Goal: Information Seeking & Learning: Compare options

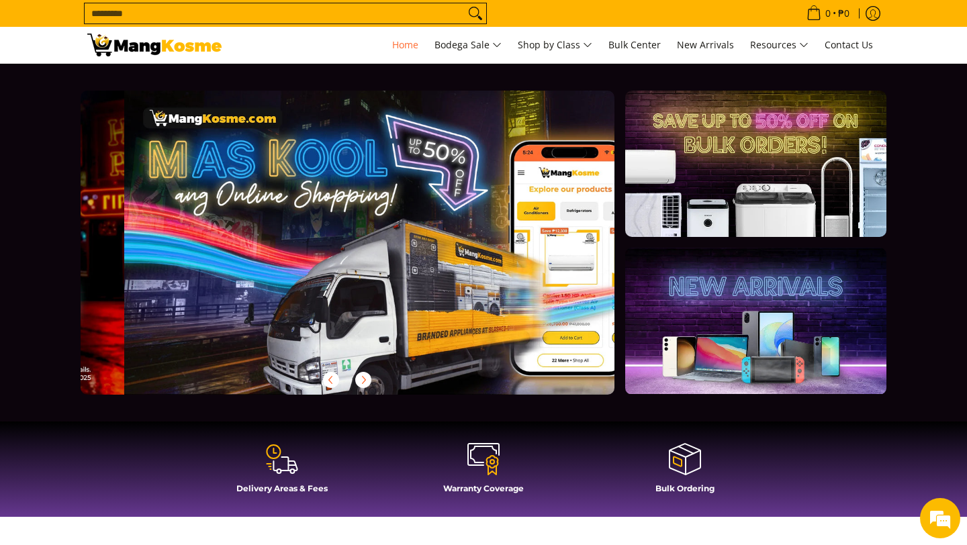
scroll to position [0, 534]
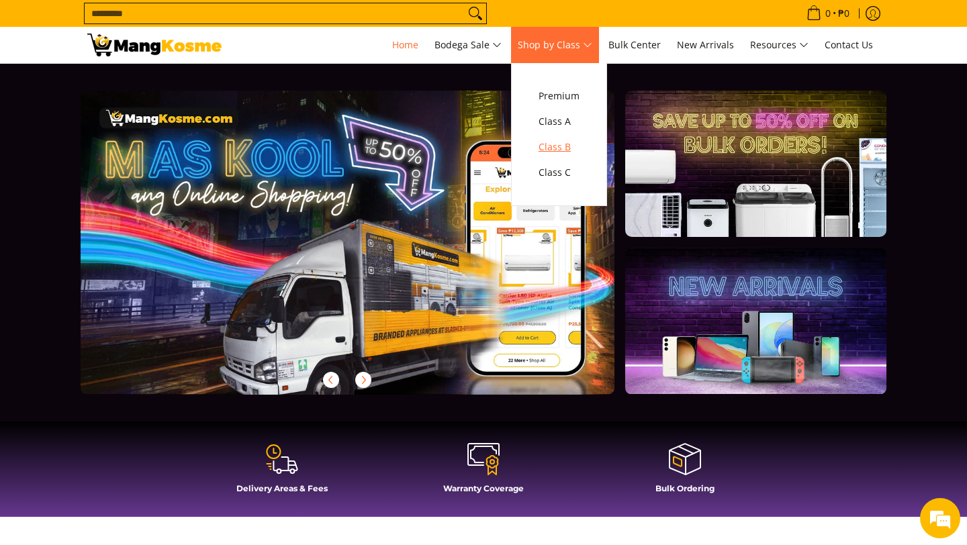
click at [562, 147] on span "Class B" at bounding box center [559, 147] width 41 height 17
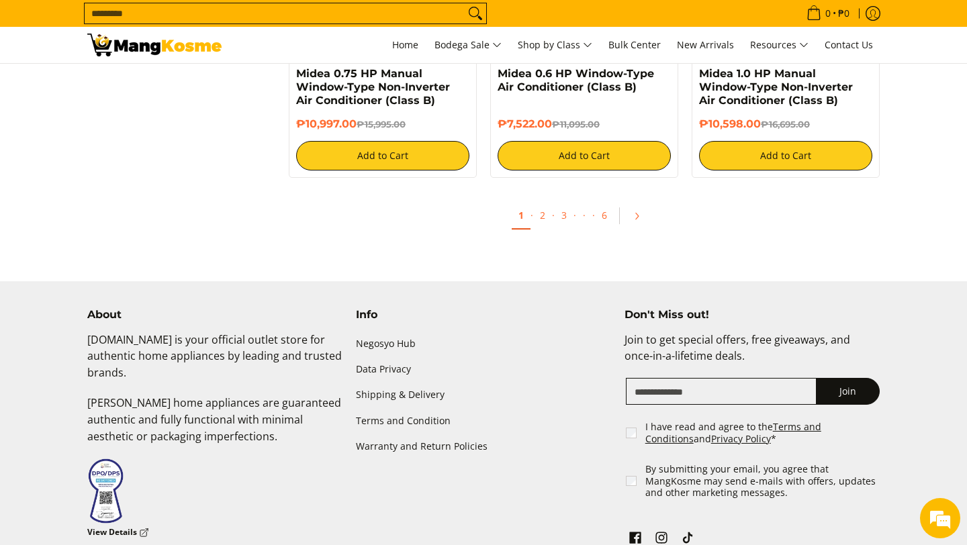
scroll to position [2811, 0]
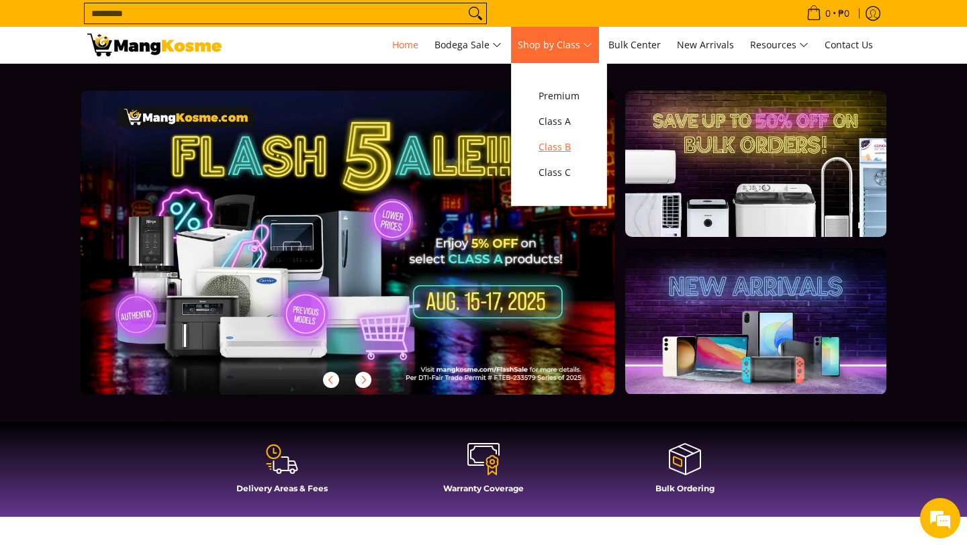
click at [560, 149] on span "Class B" at bounding box center [559, 147] width 41 height 17
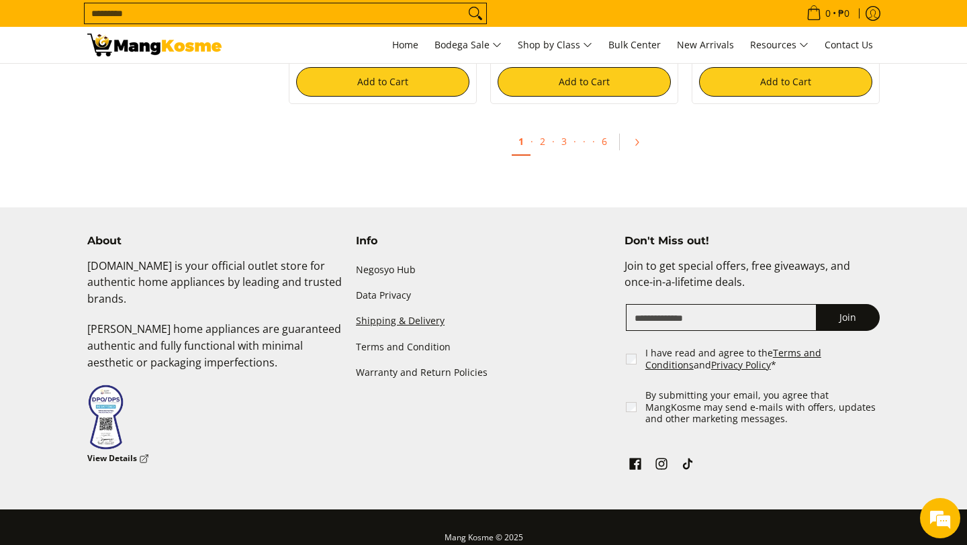
scroll to position [2771, 0]
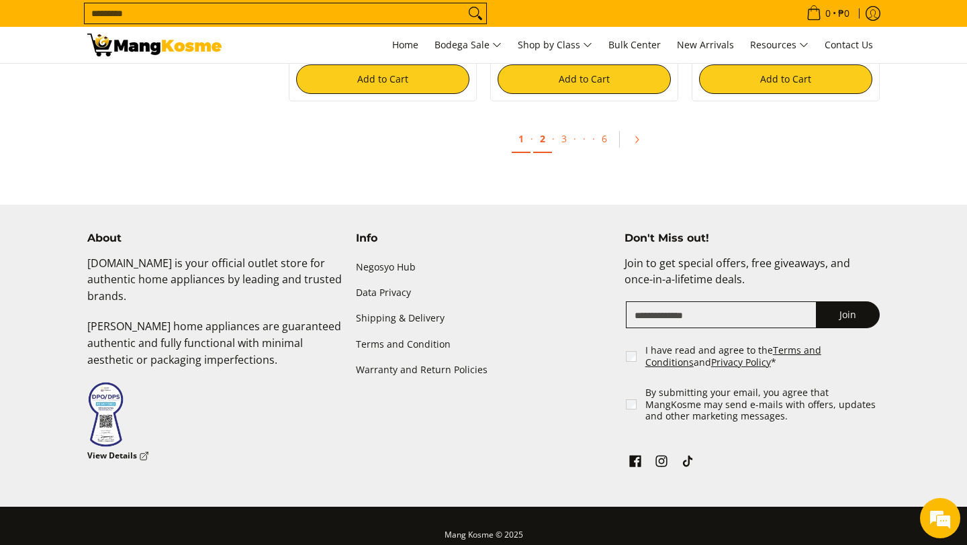
click at [541, 144] on link "2" at bounding box center [542, 140] width 19 height 28
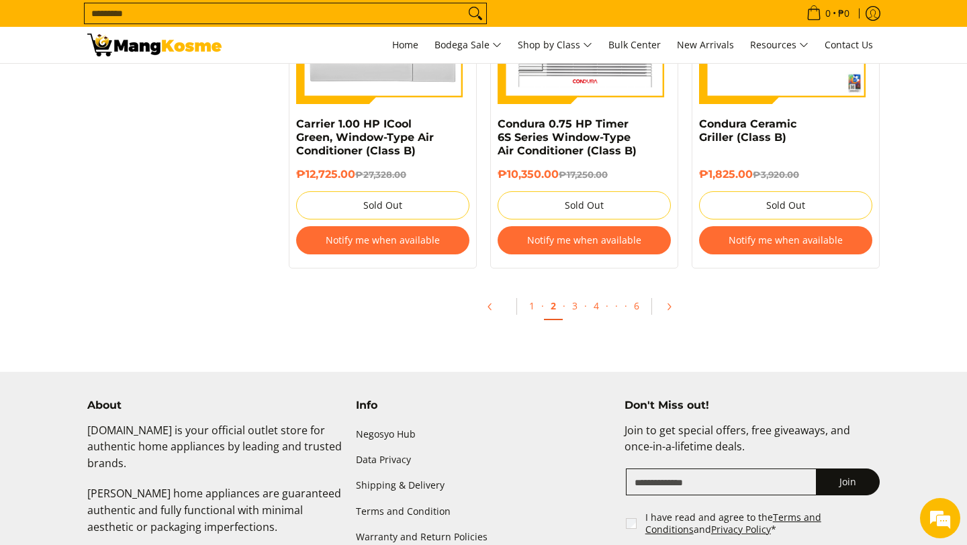
scroll to position [2877, 0]
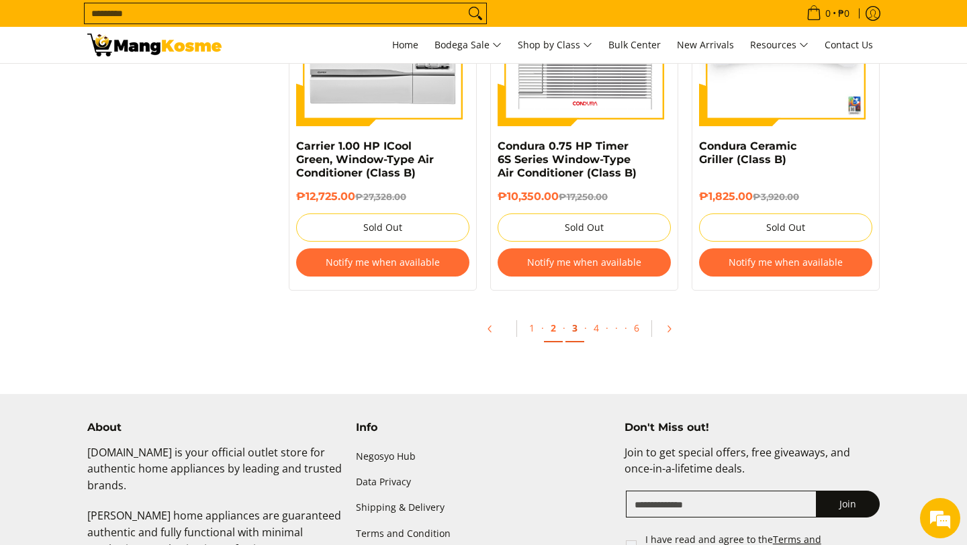
click at [572, 337] on link "3" at bounding box center [575, 329] width 19 height 28
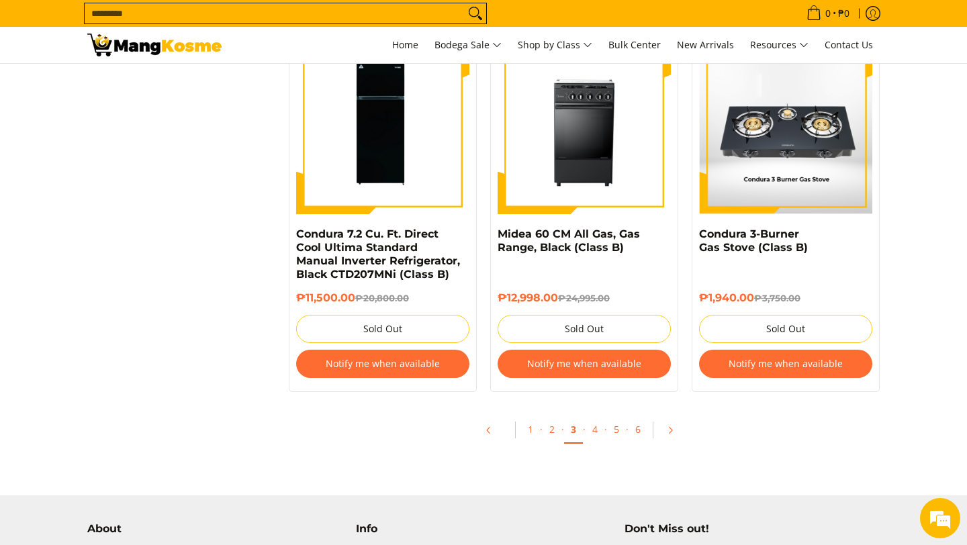
scroll to position [2792, 0]
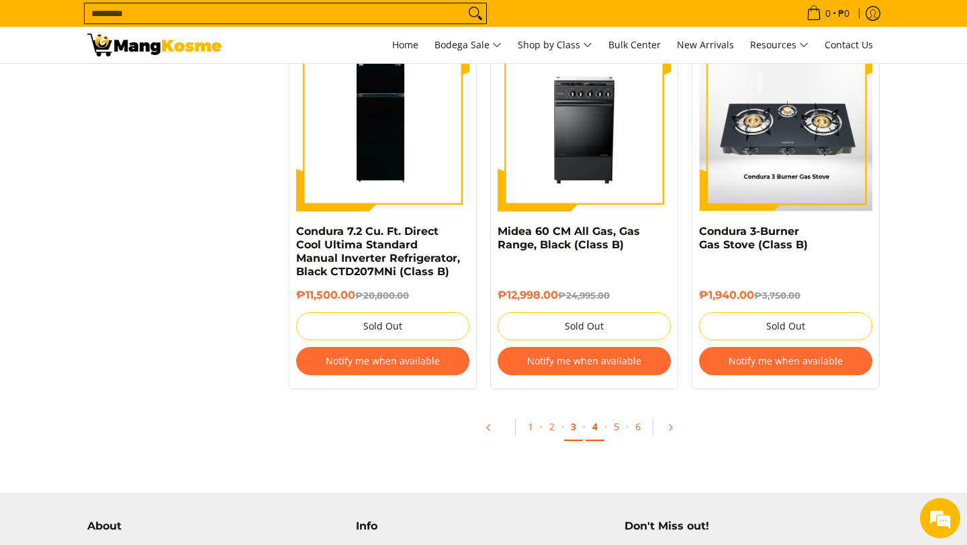
click at [599, 420] on link "4" at bounding box center [595, 428] width 19 height 28
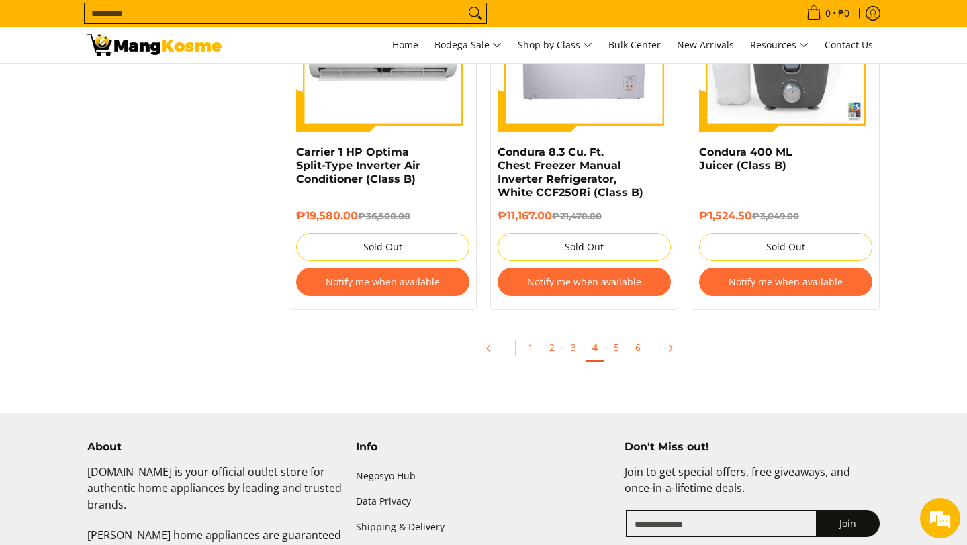
scroll to position [2862, 0]
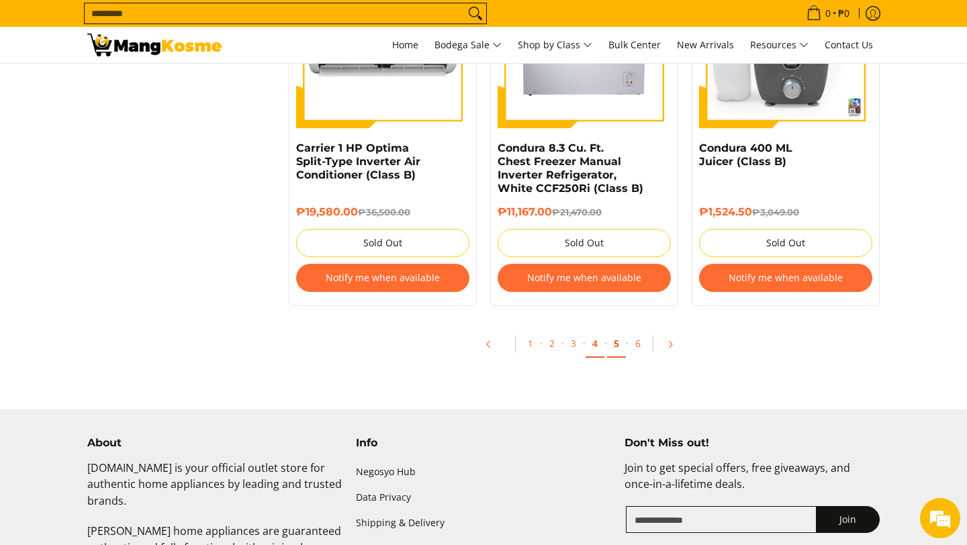
click at [617, 350] on link "5" at bounding box center [616, 344] width 19 height 28
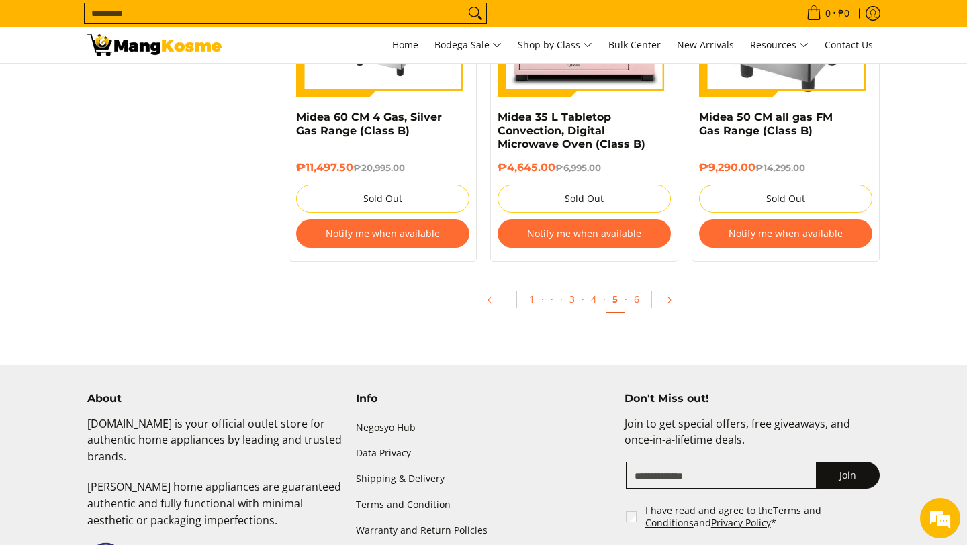
scroll to position [2901, 0]
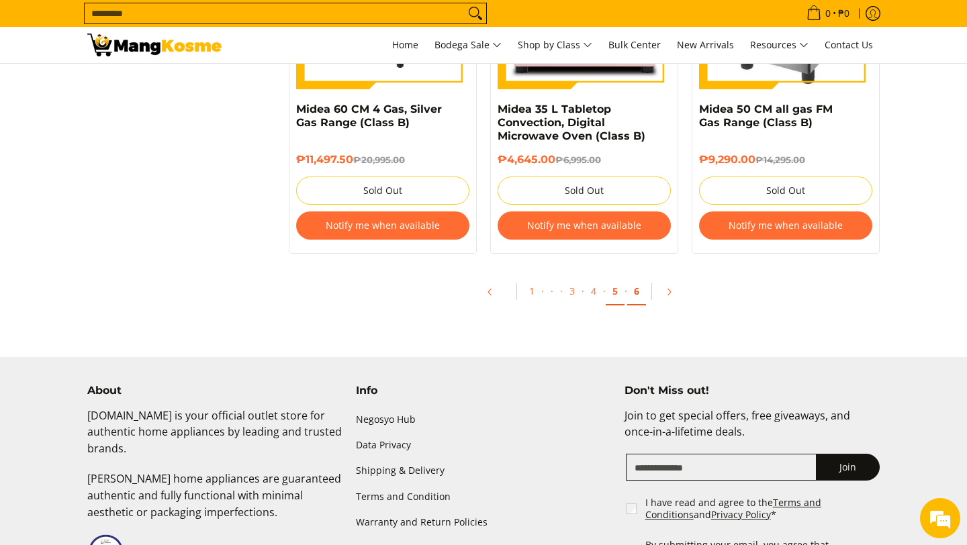
click at [633, 297] on link "6" at bounding box center [636, 292] width 19 height 28
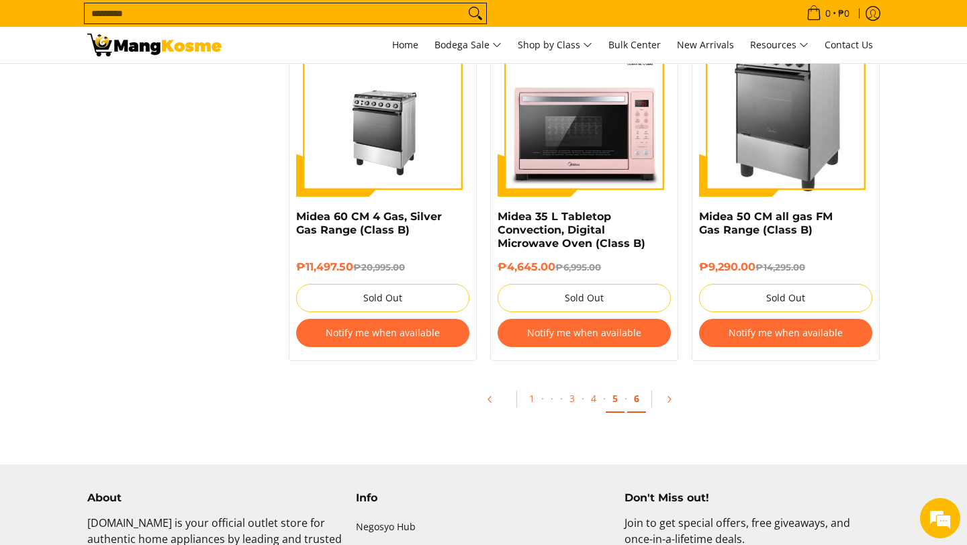
scroll to position [2811, 0]
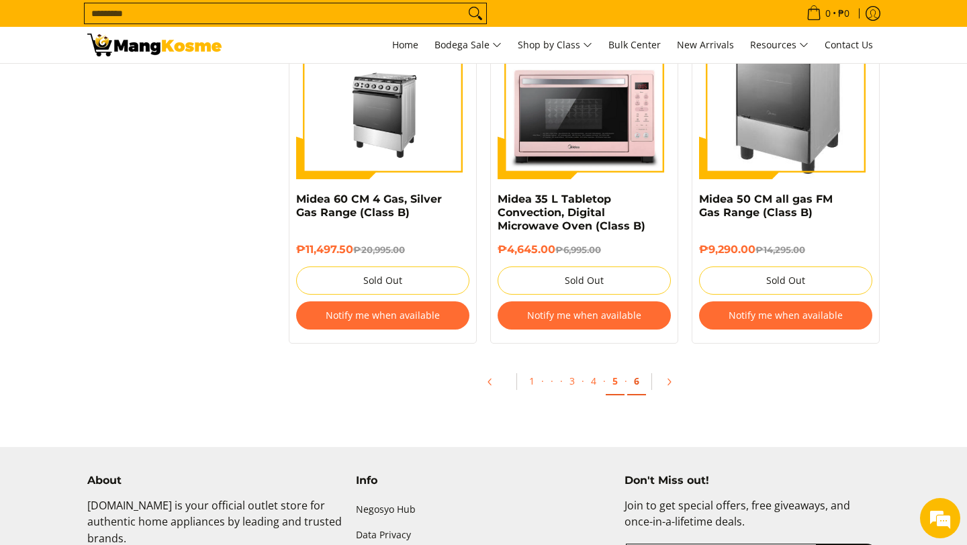
click at [637, 390] on link "6" at bounding box center [636, 382] width 19 height 28
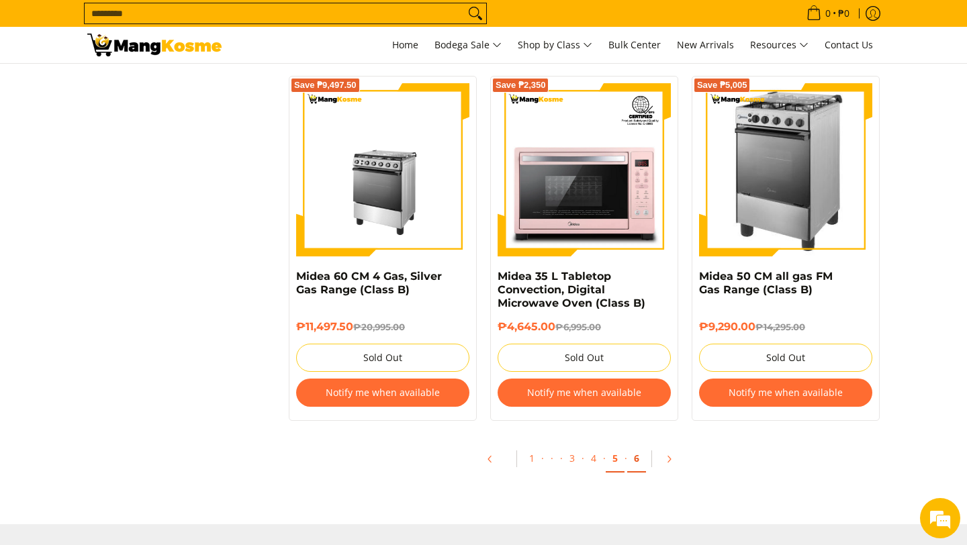
scroll to position [2729, 0]
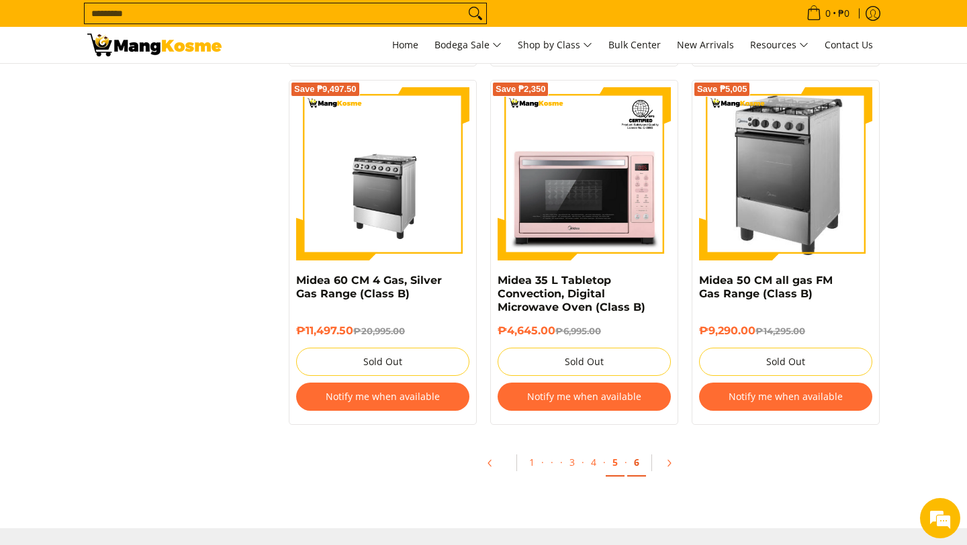
click at [632, 472] on link "6" at bounding box center [636, 463] width 19 height 28
click at [640, 472] on link "6" at bounding box center [636, 463] width 19 height 28
click at [637, 464] on link "6" at bounding box center [636, 463] width 19 height 28
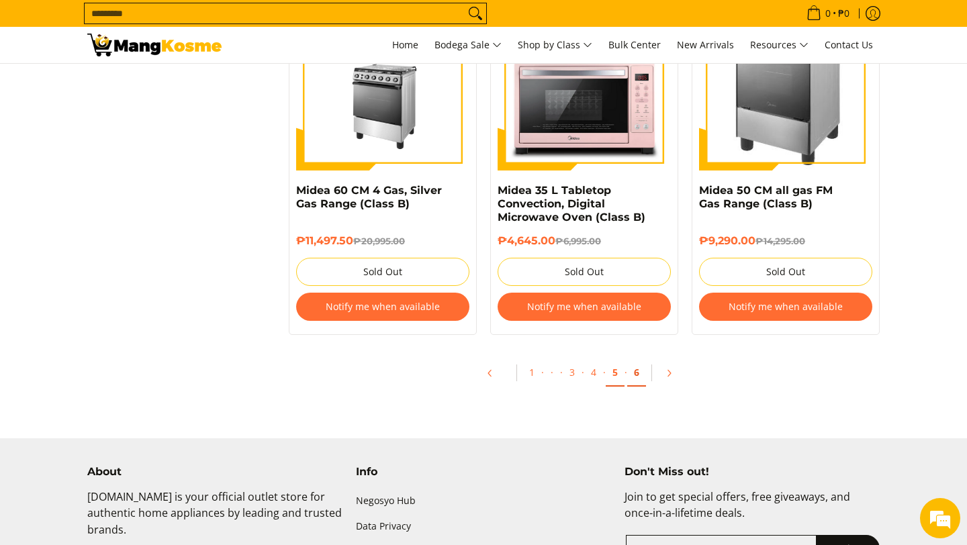
scroll to position [2821, 0]
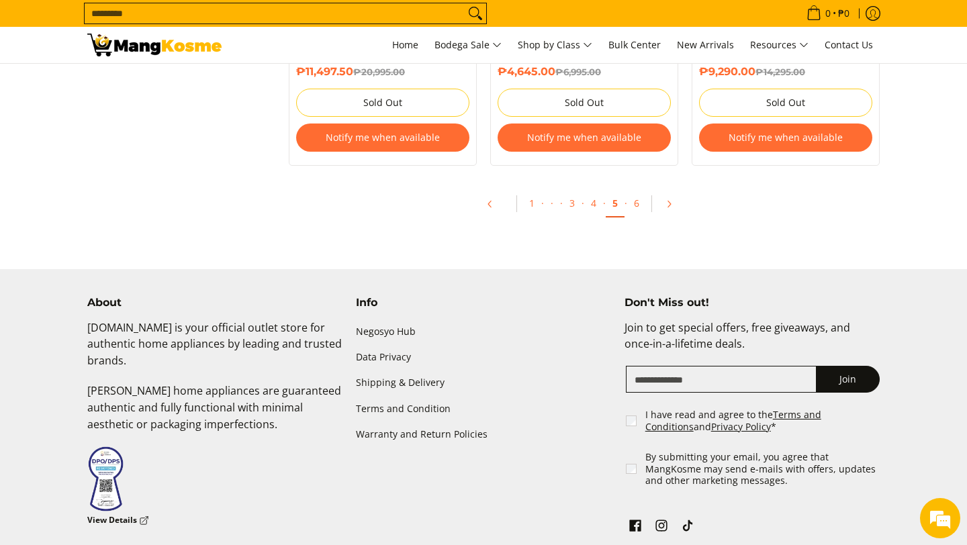
scroll to position [2986, 0]
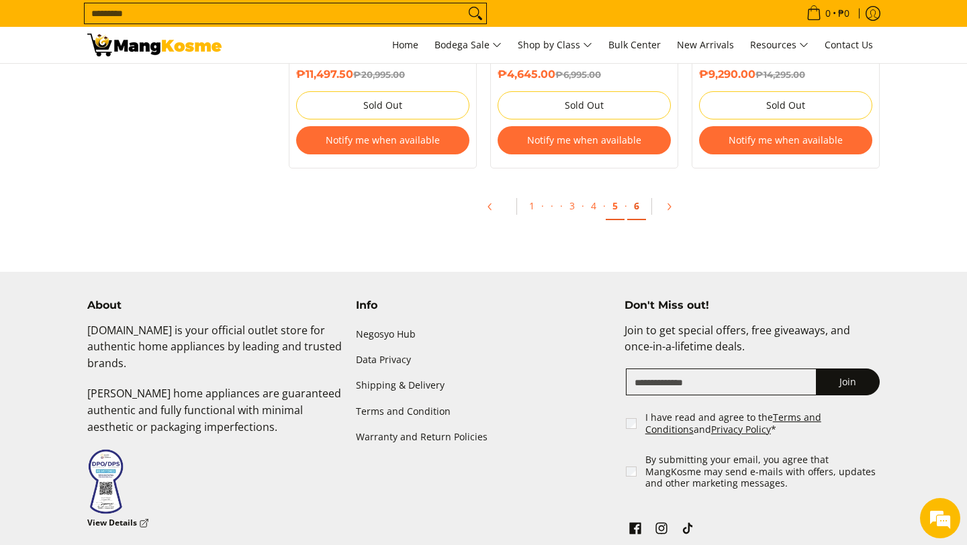
click at [632, 211] on link "6" at bounding box center [636, 207] width 19 height 28
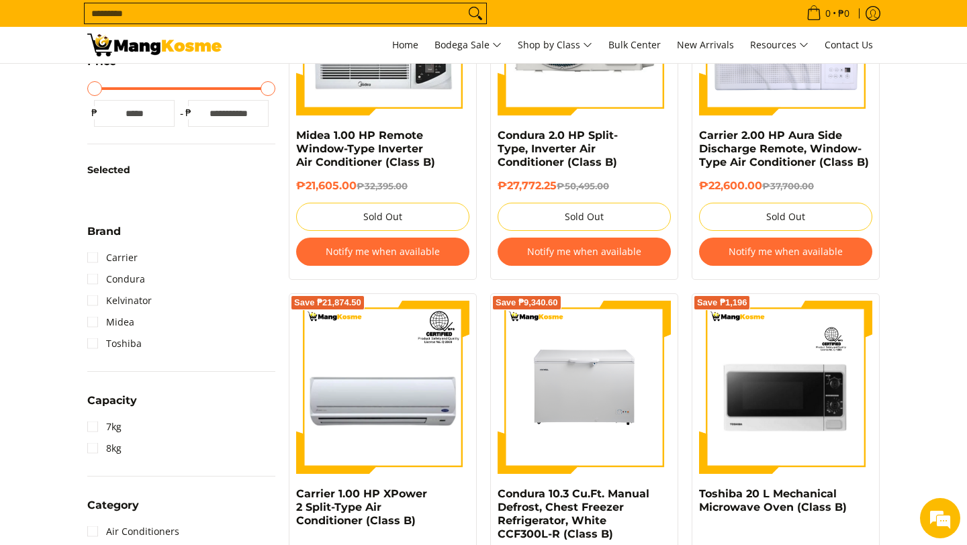
scroll to position [312, 0]
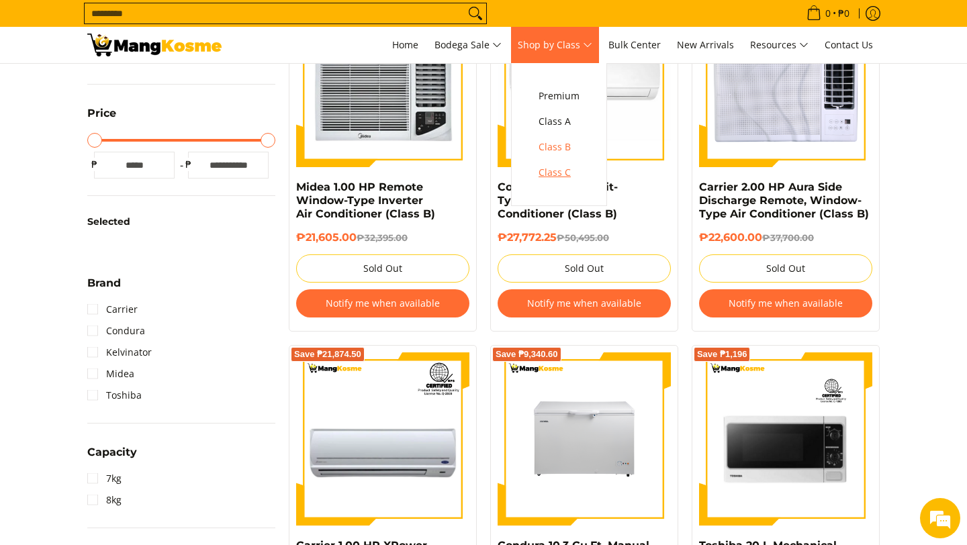
click at [556, 179] on span "Class C" at bounding box center [559, 173] width 41 height 17
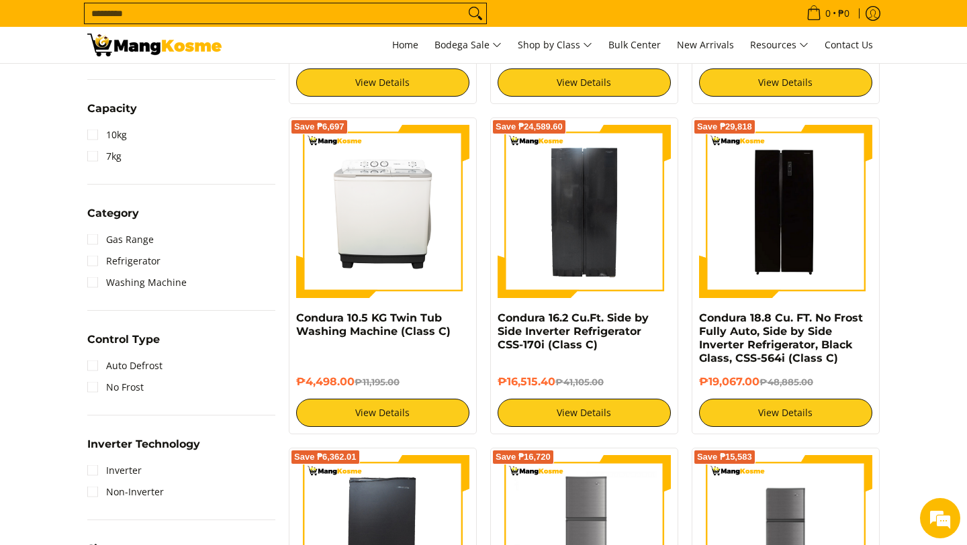
scroll to position [512, 0]
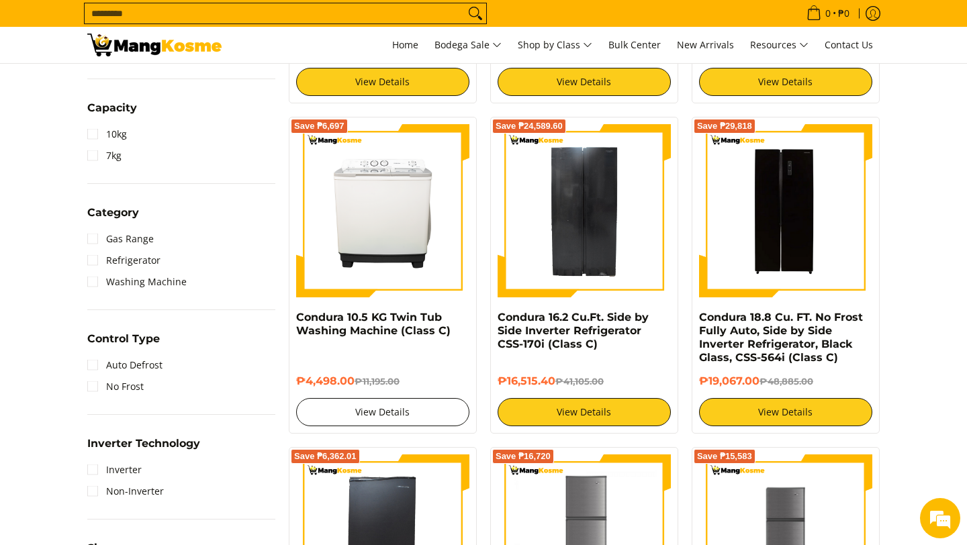
click at [357, 406] on link "View Details" at bounding box center [382, 412] width 173 height 28
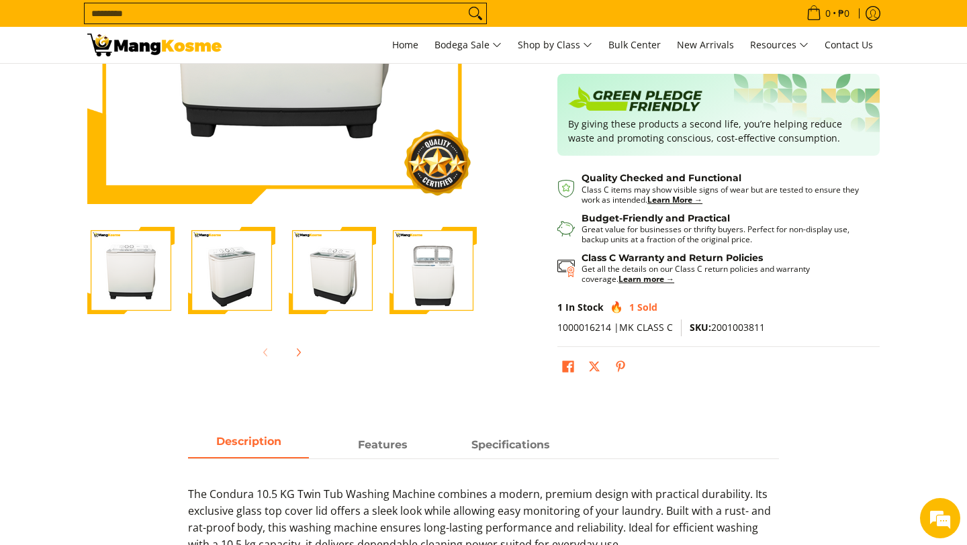
scroll to position [280, 0]
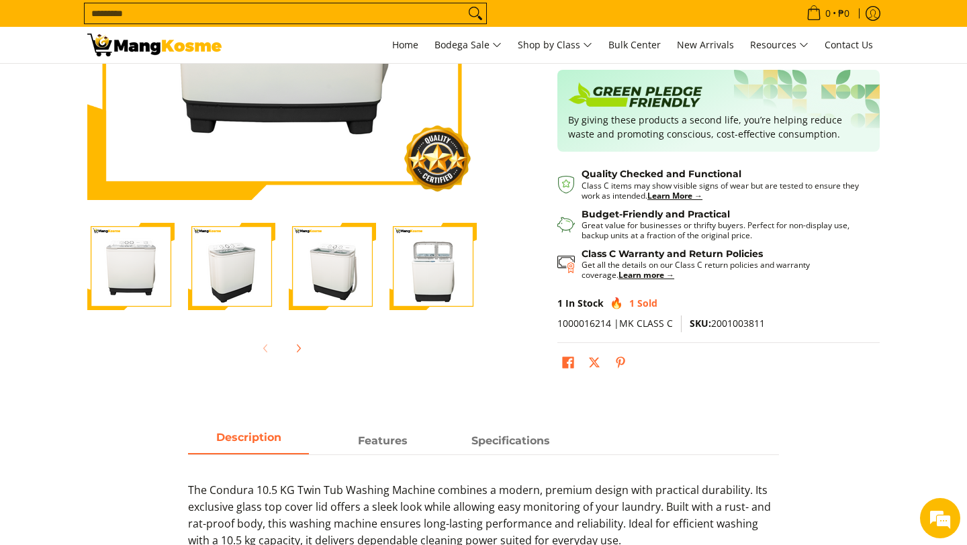
click at [413, 271] on img "Condura 10.5 KG Twin Tub Washing Machine (Class C)-4" at bounding box center [433, 266] width 87 height 87
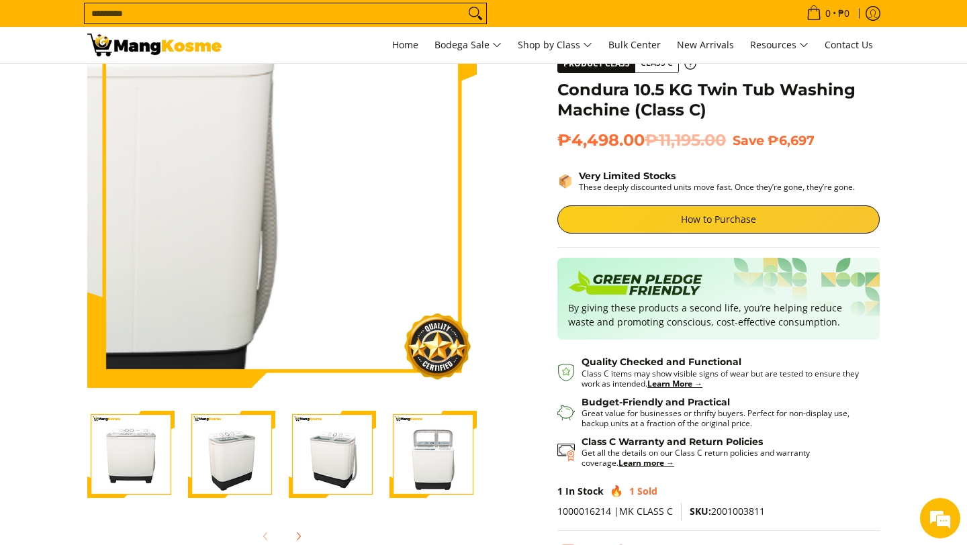
scroll to position [89, 0]
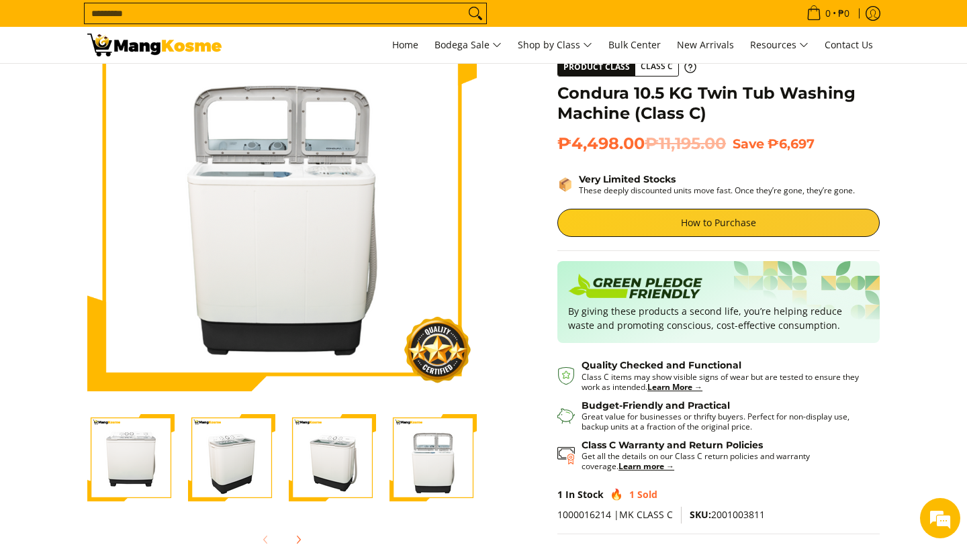
click at [366, 461] on img "Condura 10.5 KG Twin Tub Washing Machine (Class C)-3" at bounding box center [332, 457] width 87 height 87
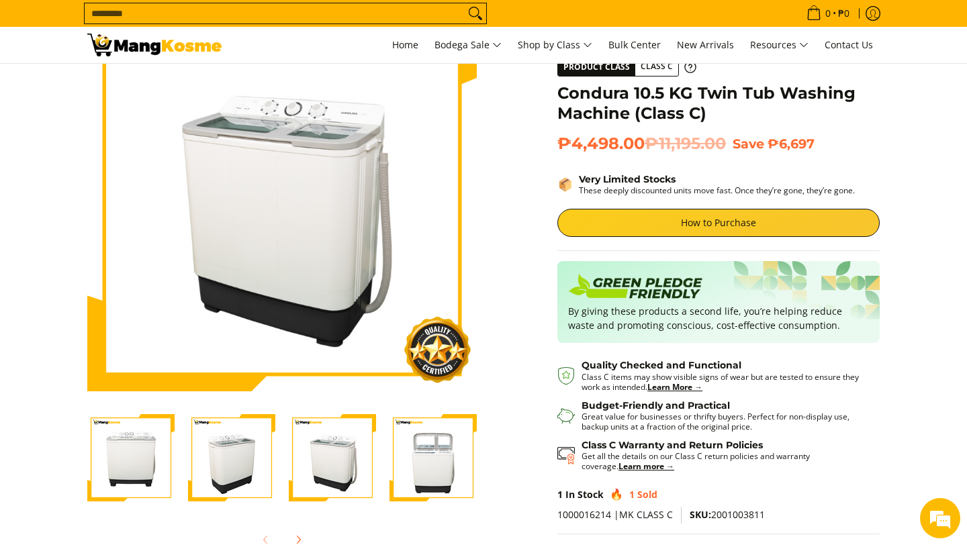
click at [234, 466] on img "Condura 10.5 KG Twin Tub Washing Machine (Class C)-2" at bounding box center [231, 457] width 87 height 87
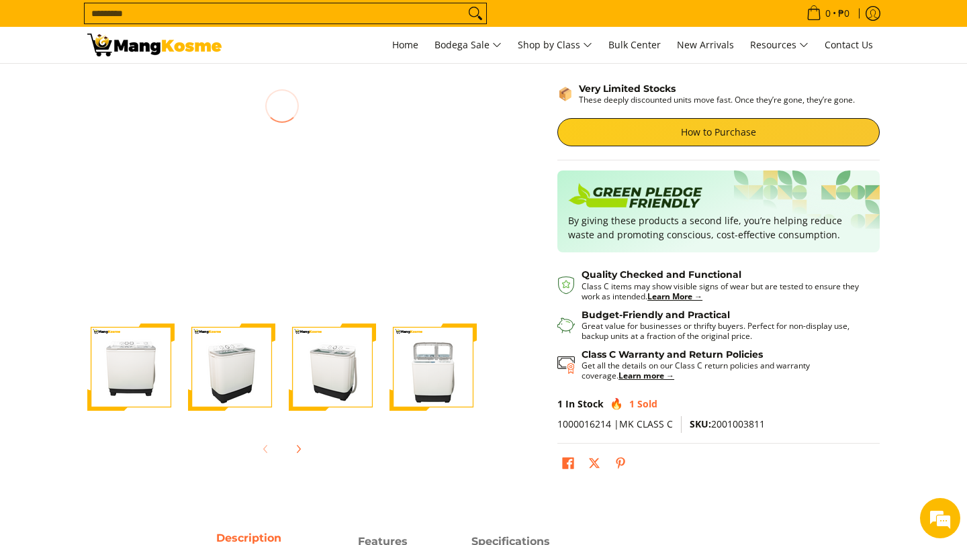
scroll to position [83, 0]
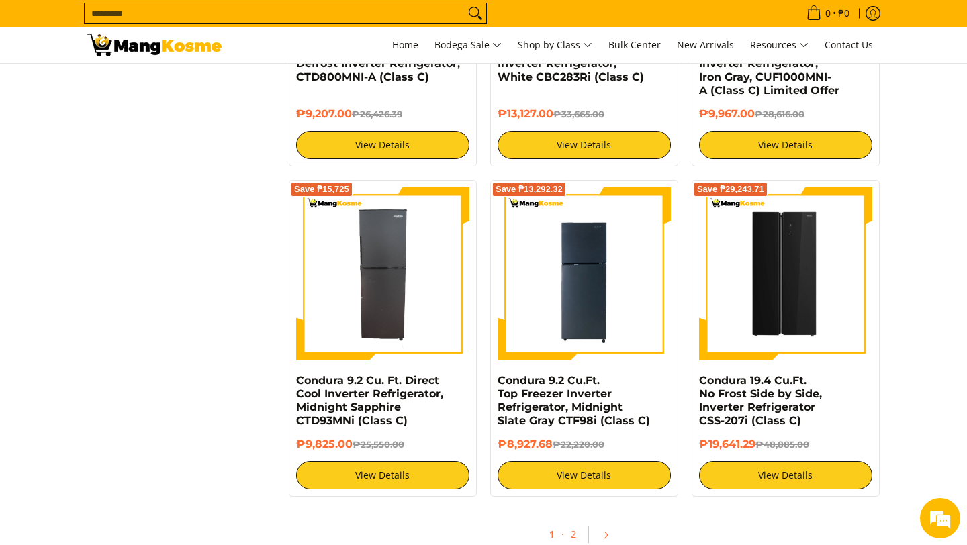
scroll to position [2461, 0]
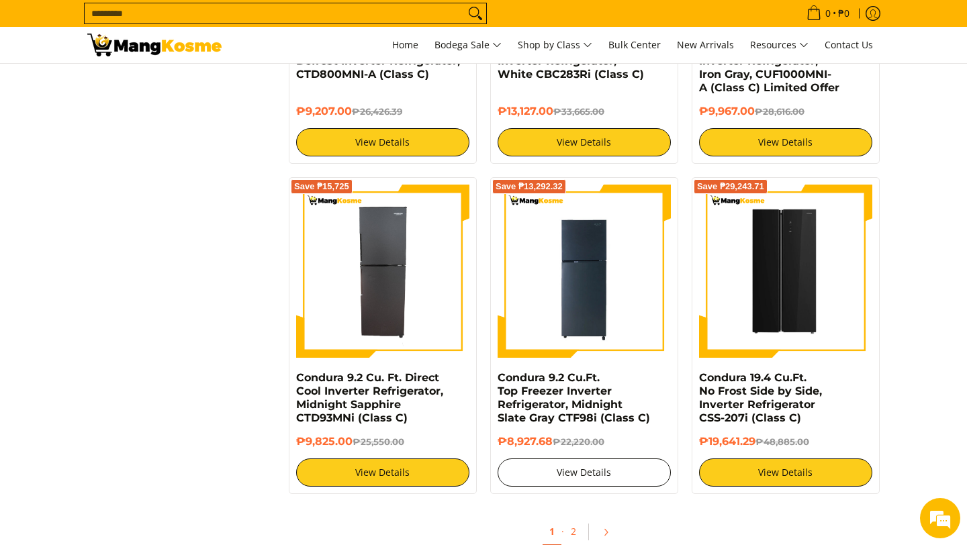
click at [607, 462] on link "View Details" at bounding box center [584, 473] width 173 height 28
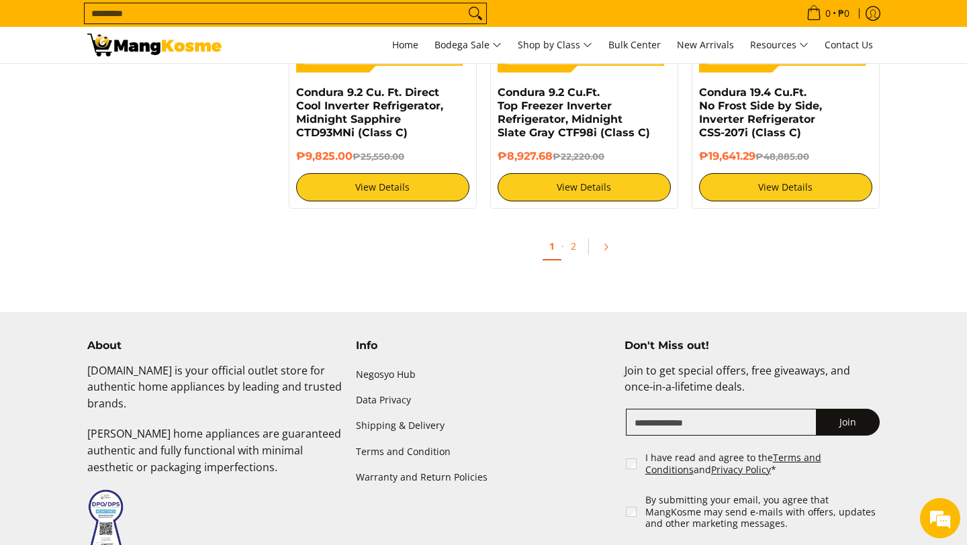
scroll to position [2747, 0]
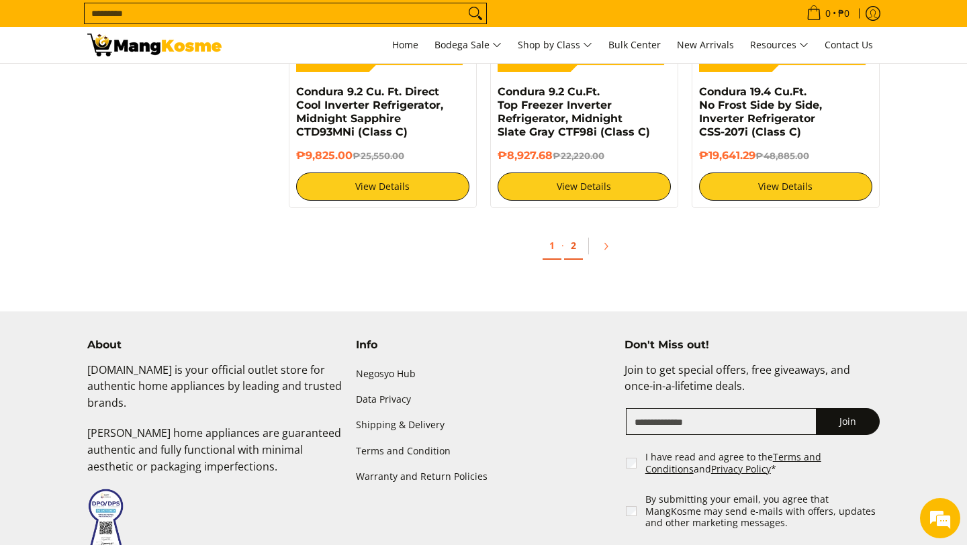
click at [572, 239] on link "2" at bounding box center [573, 246] width 19 height 28
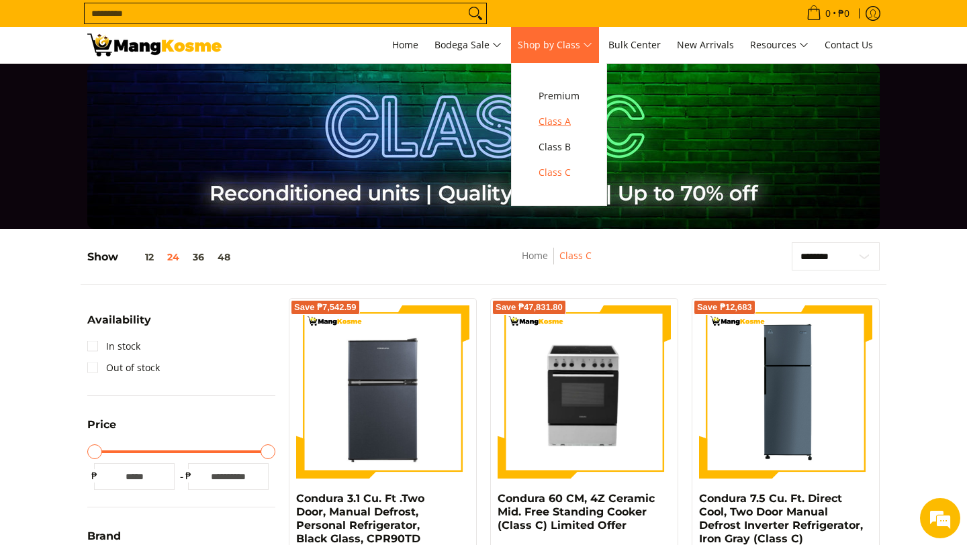
click at [556, 119] on span "Class A" at bounding box center [559, 122] width 41 height 17
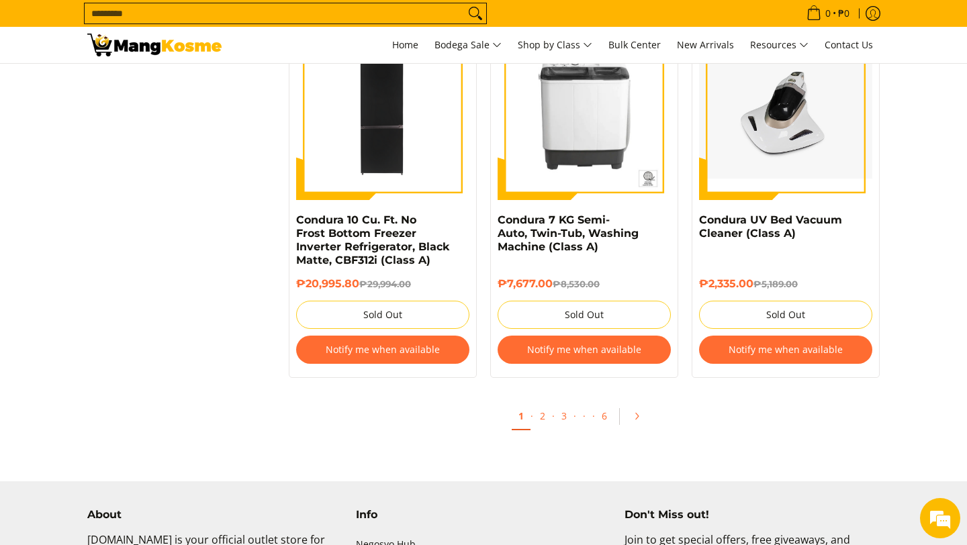
scroll to position [2929, 0]
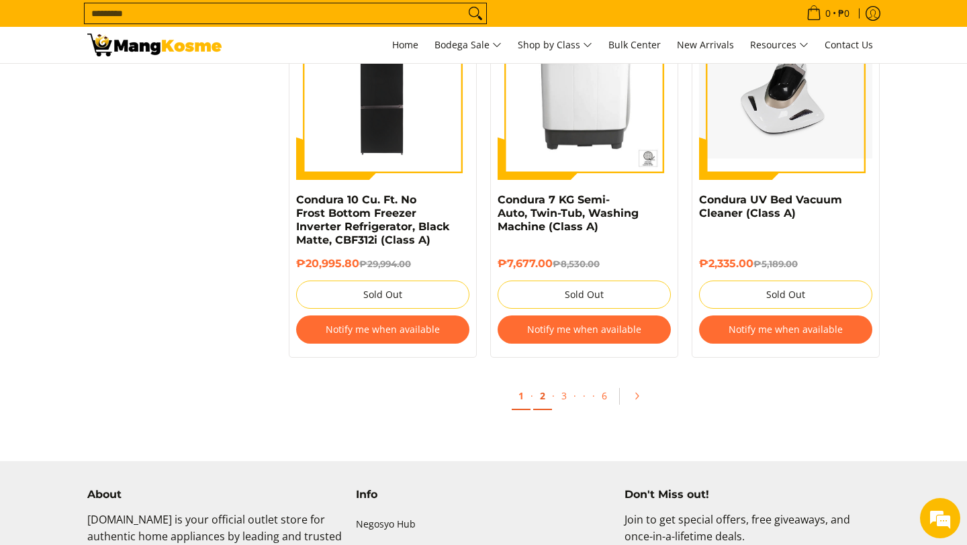
click at [542, 384] on link "2" at bounding box center [542, 397] width 19 height 28
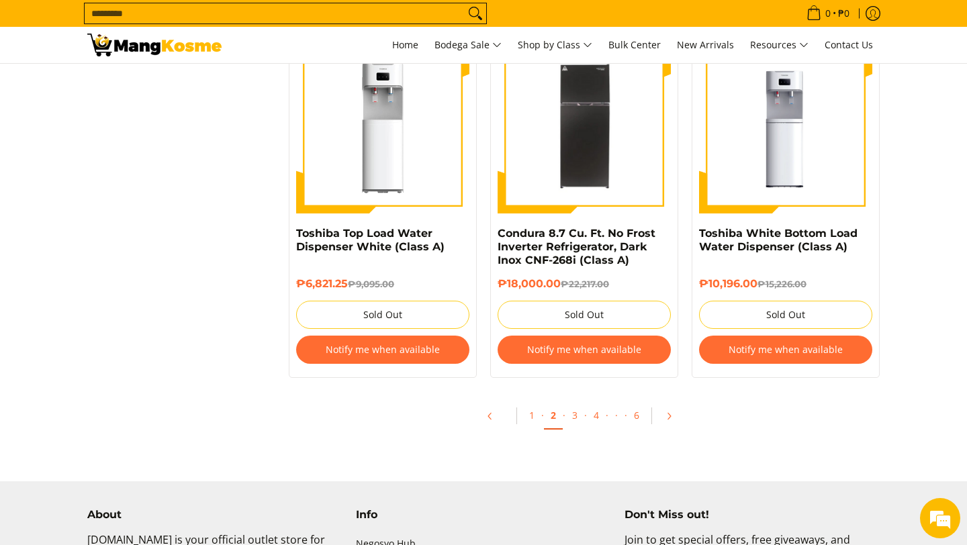
scroll to position [2807, 0]
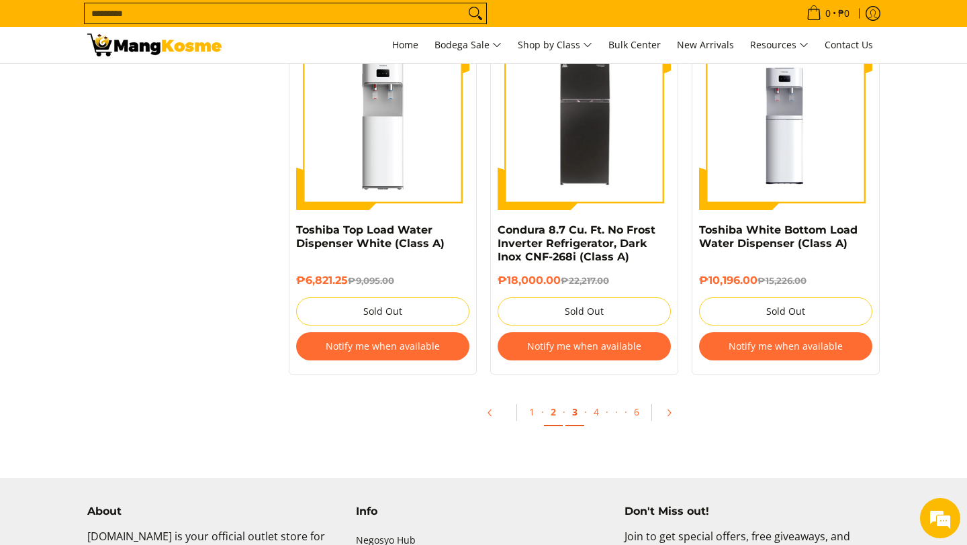
click at [575, 416] on link "3" at bounding box center [575, 413] width 19 height 28
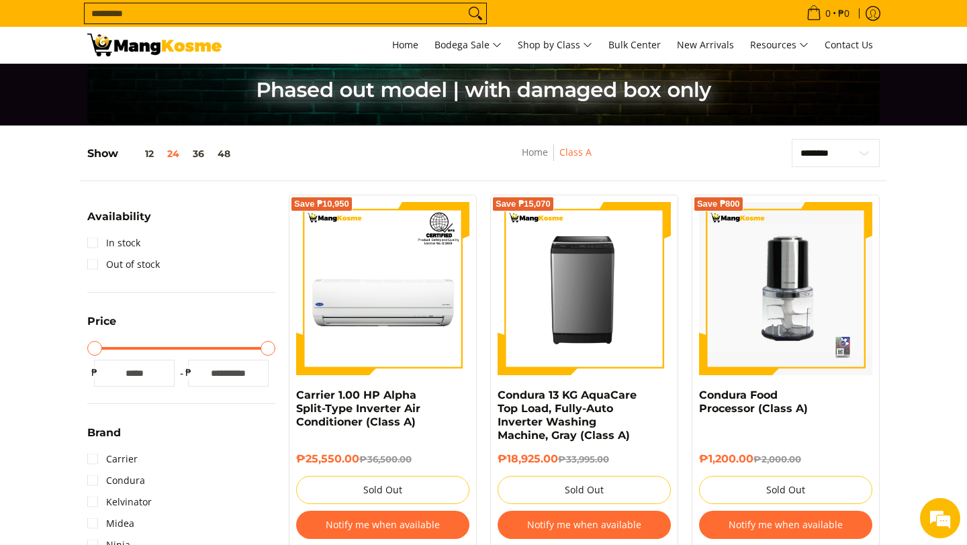
scroll to position [104, 0]
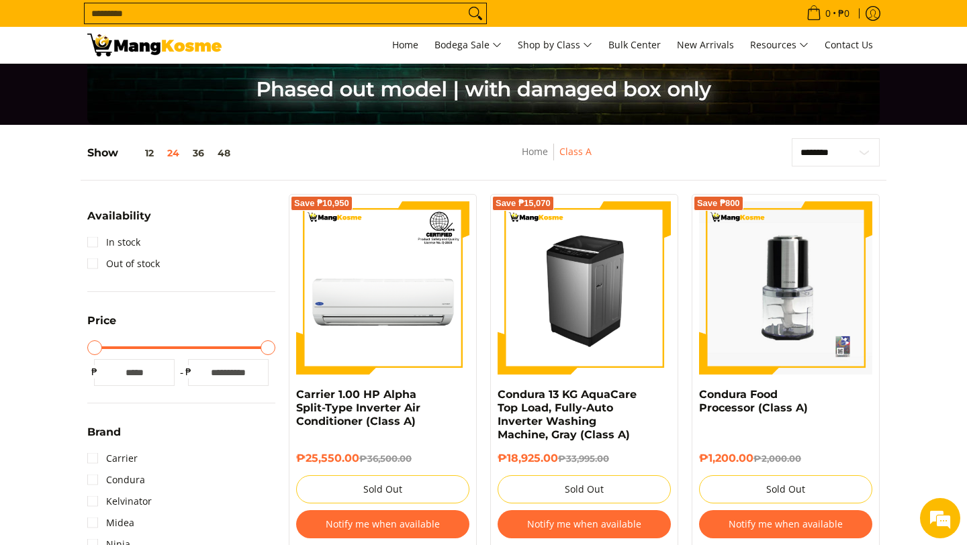
click at [626, 292] on img at bounding box center [584, 288] width 173 height 173
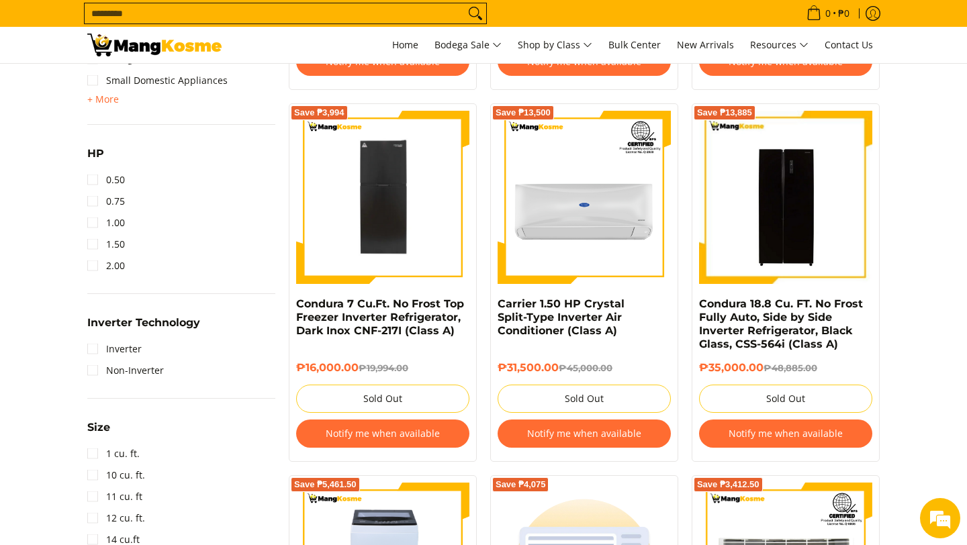
scroll to position [940, 0]
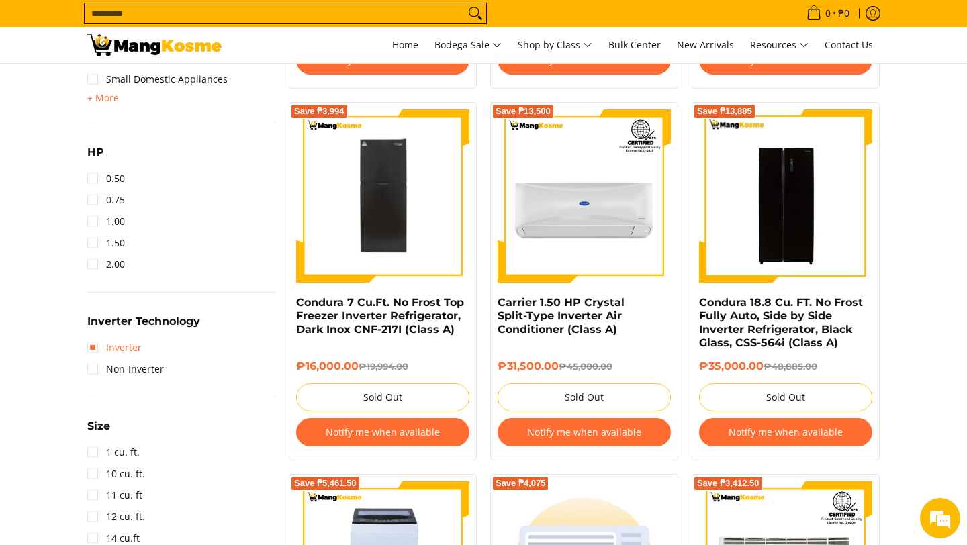
click at [99, 345] on link "Inverter" at bounding box center [114, 347] width 54 height 21
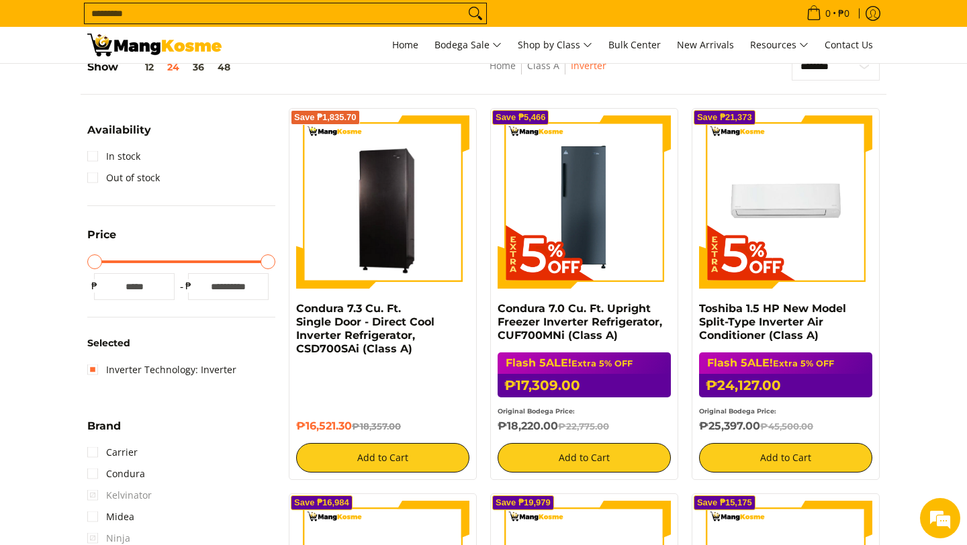
scroll to position [203, 0]
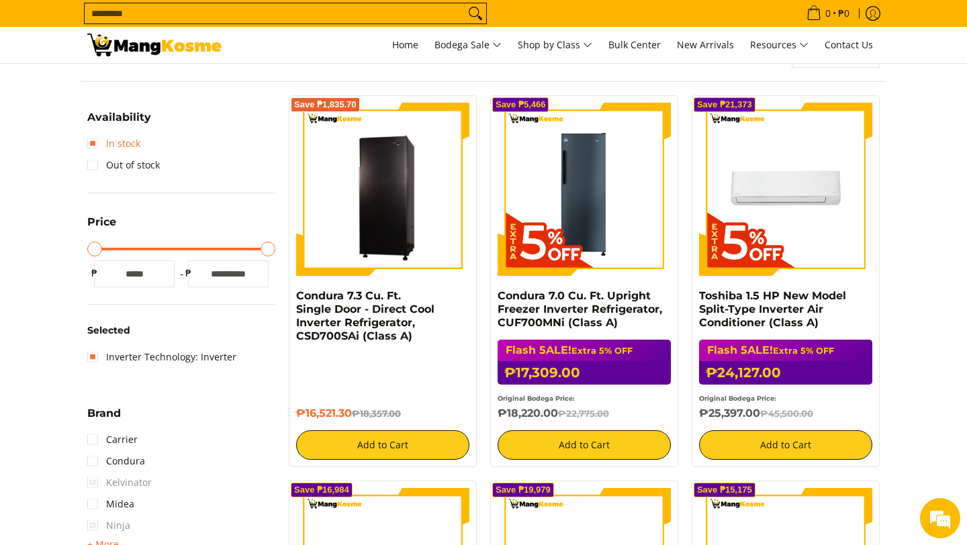
click at [94, 145] on link "In stock" at bounding box center [113, 143] width 53 height 21
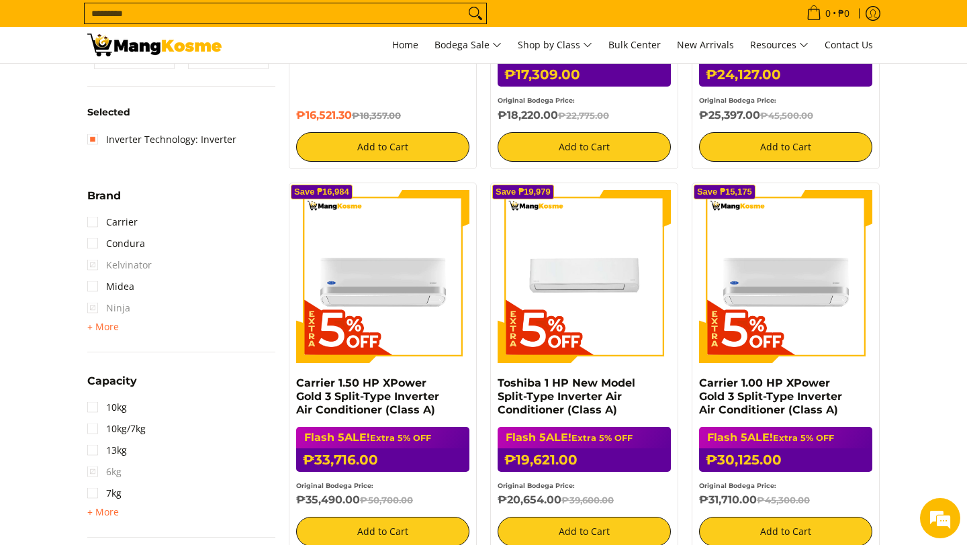
scroll to position [500, 0]
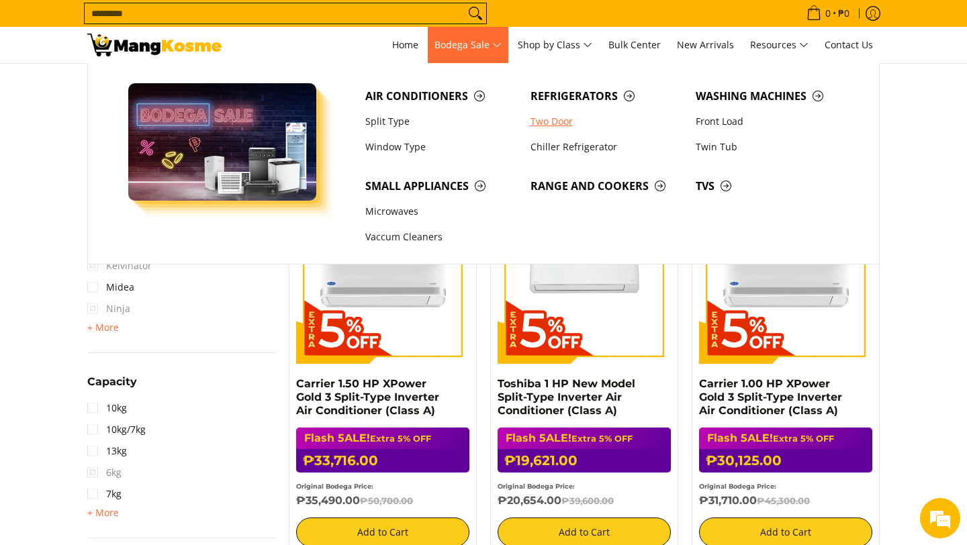
click at [537, 122] on link "Two Door" at bounding box center [606, 122] width 165 height 26
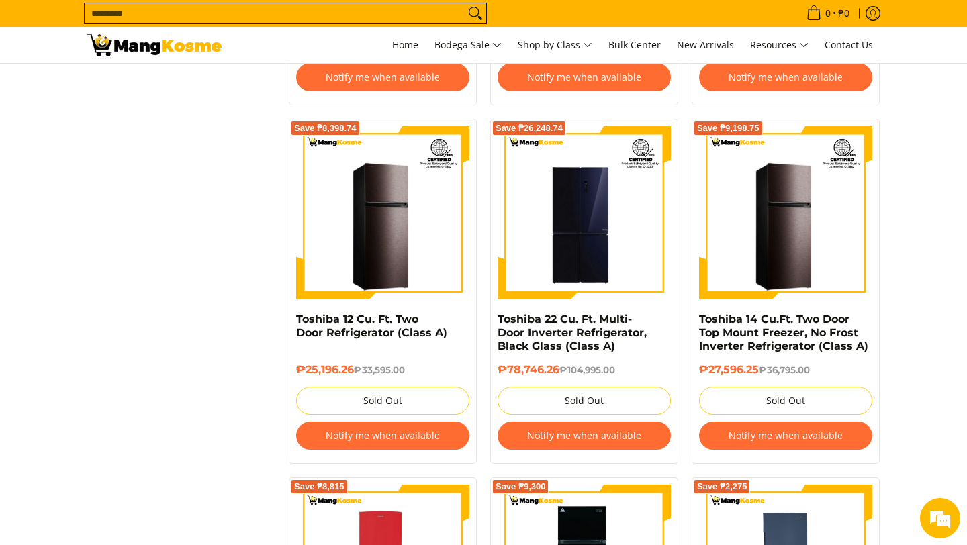
scroll to position [1657, 0]
